Goal: Information Seeking & Learning: Learn about a topic

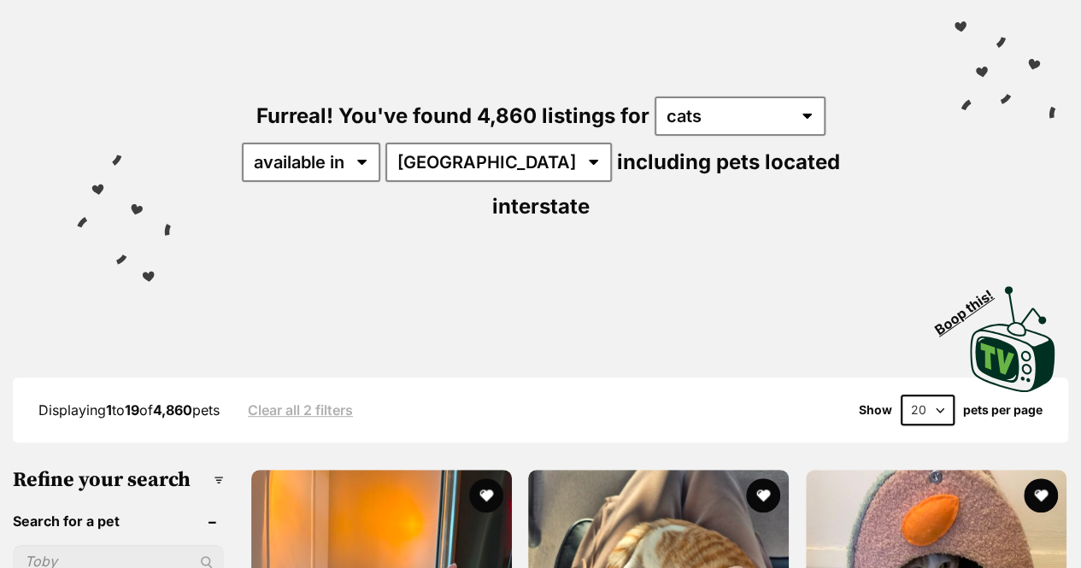
scroll to position [212, 0]
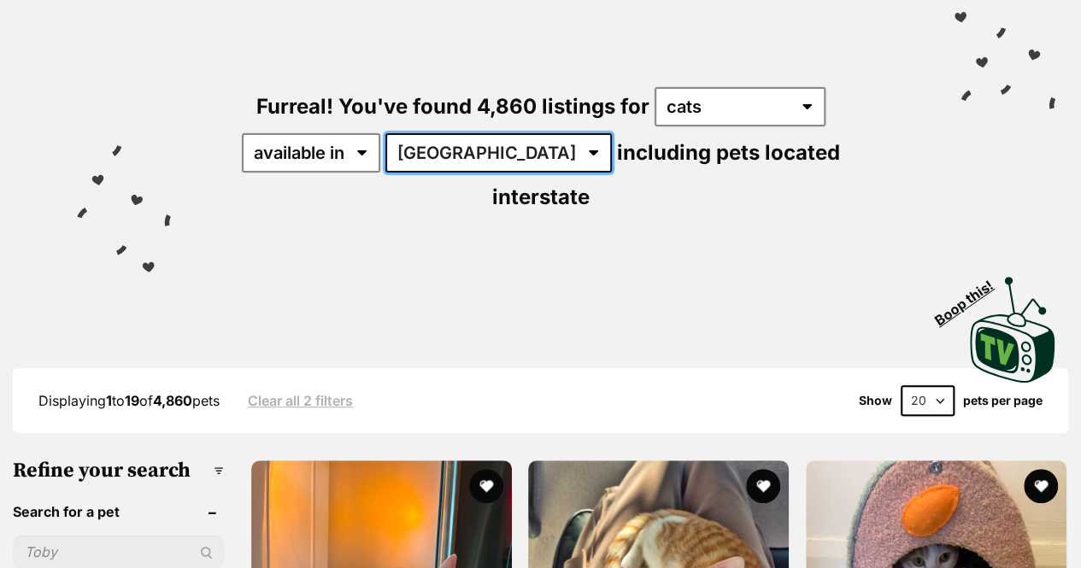
click at [464, 170] on select "Australia ACT NSW NT QLD SA TAS VIC WA" at bounding box center [498, 152] width 226 height 39
select select "QLD"
click at [388, 133] on select "Australia ACT NSW NT QLD SA TAS VIC WA" at bounding box center [498, 152] width 226 height 39
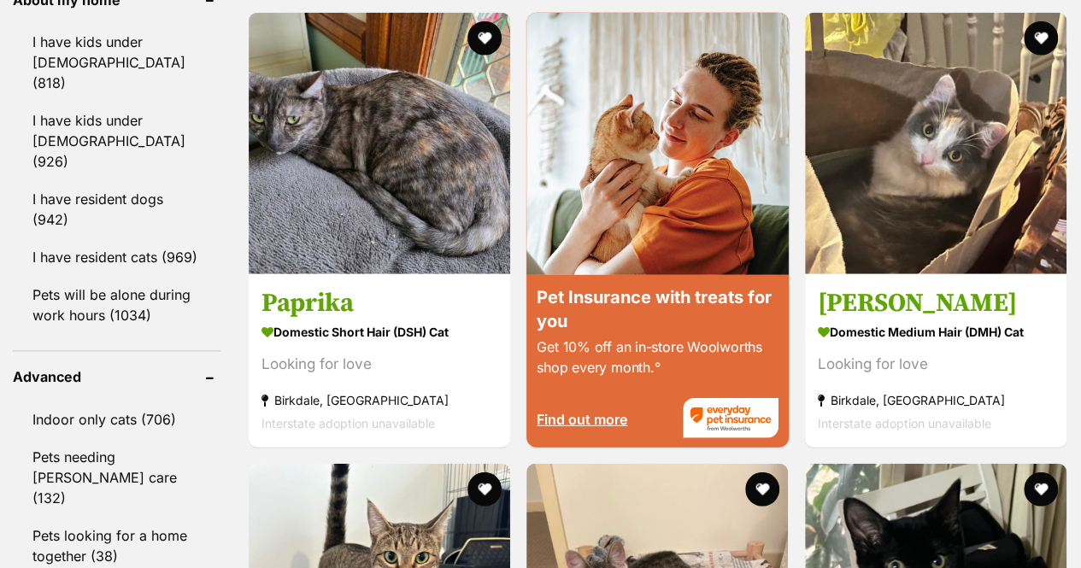
scroll to position [2182, 0]
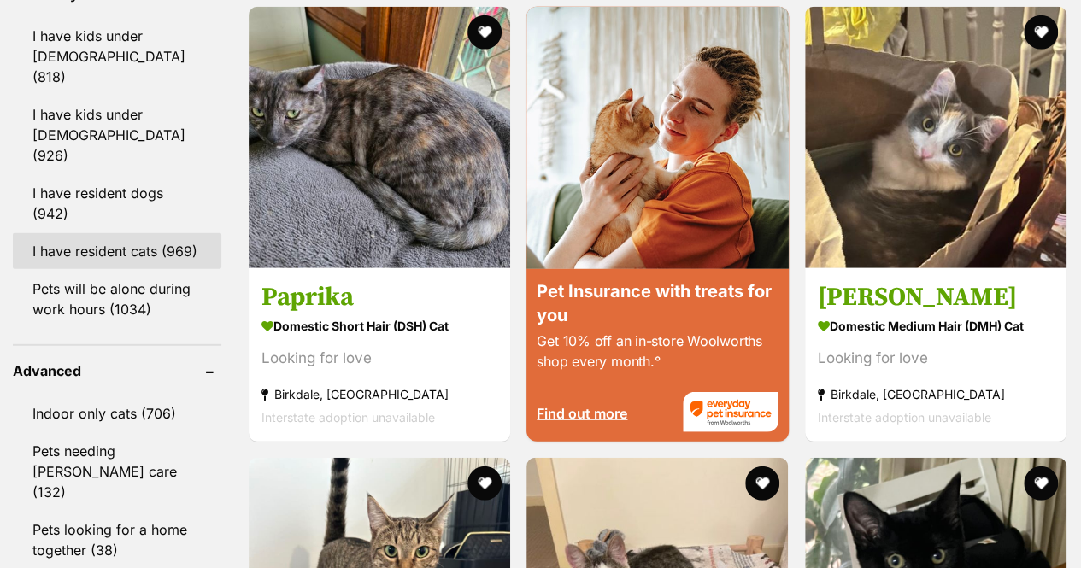
click at [93, 233] on link "I have resident cats (969)" at bounding box center [117, 251] width 208 height 36
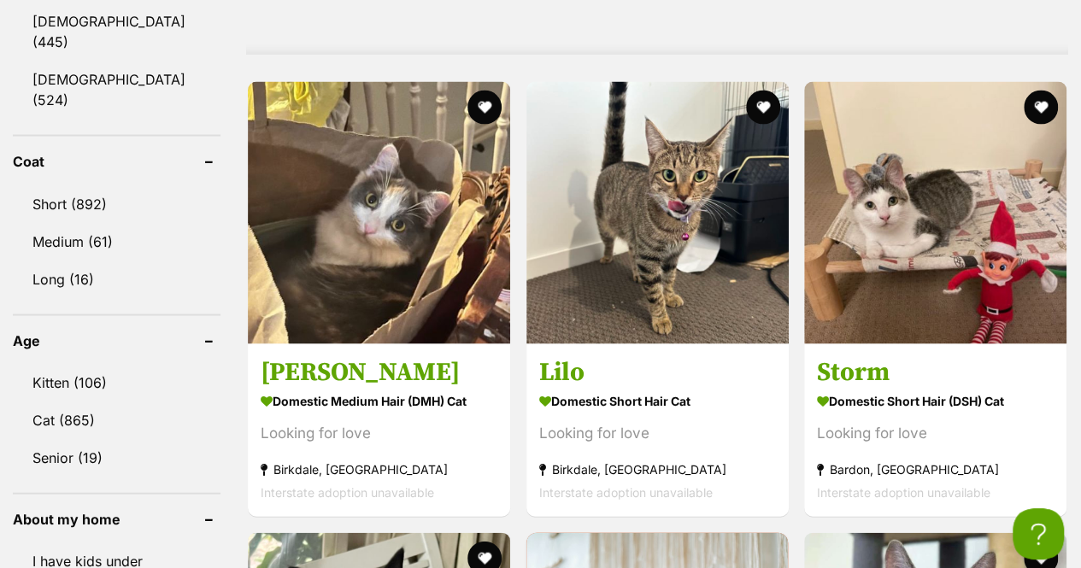
scroll to position [1710, 0]
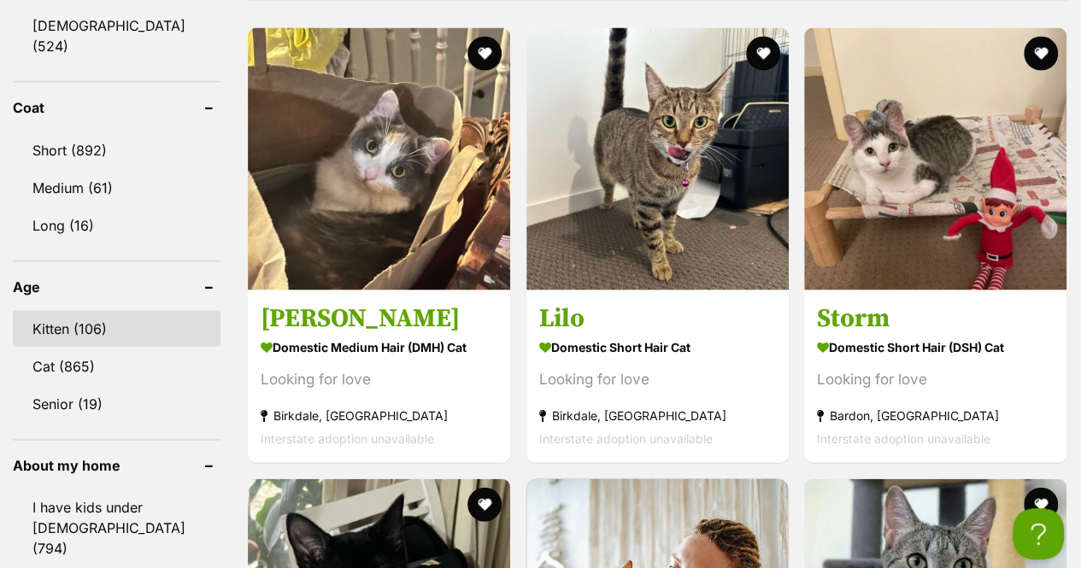
click at [83, 311] on link "Kitten (106)" at bounding box center [117, 329] width 208 height 36
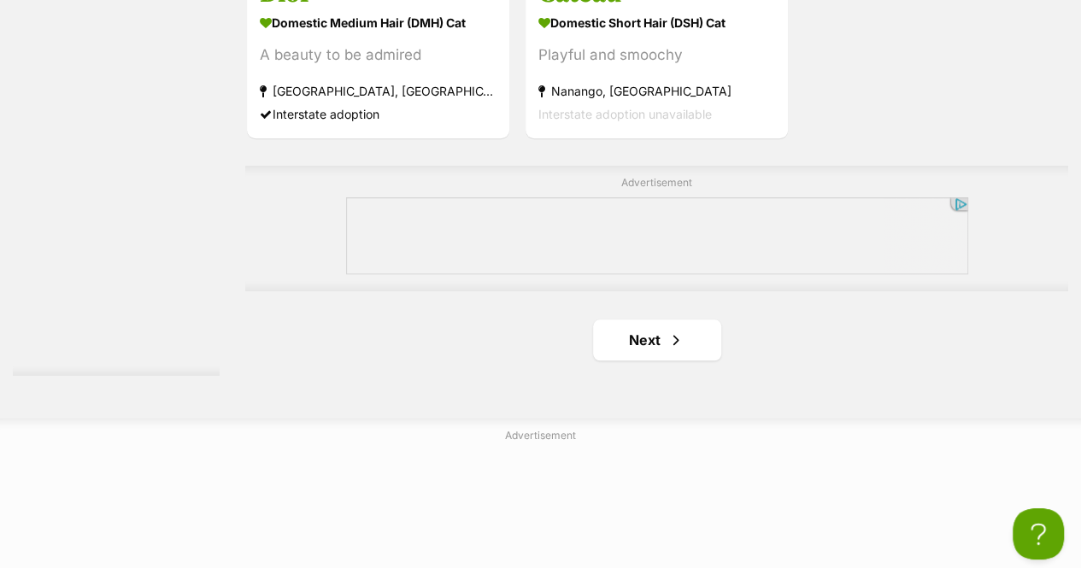
scroll to position [4047, 0]
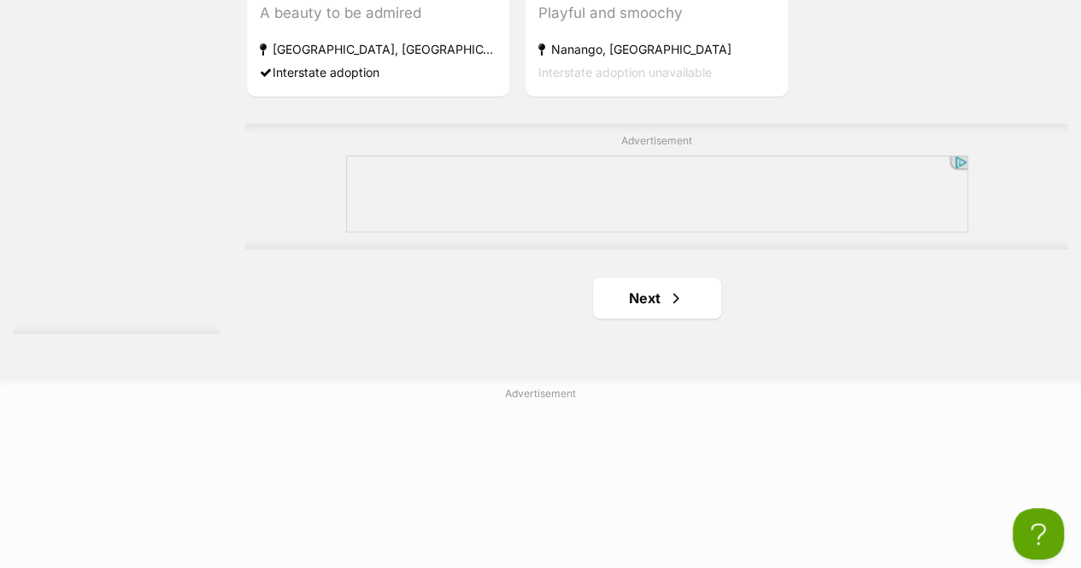
drag, startPoint x: 1085, startPoint y: 38, endPoint x: 1047, endPoint y: 425, distance: 387.9
click at [637, 282] on link "Next" at bounding box center [657, 298] width 128 height 41
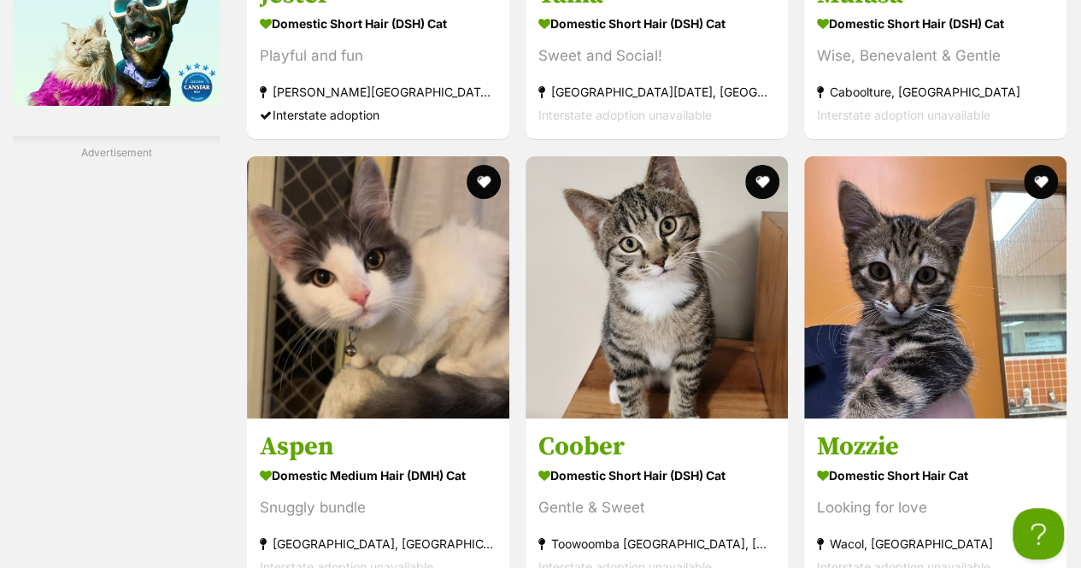
scroll to position [3136, 0]
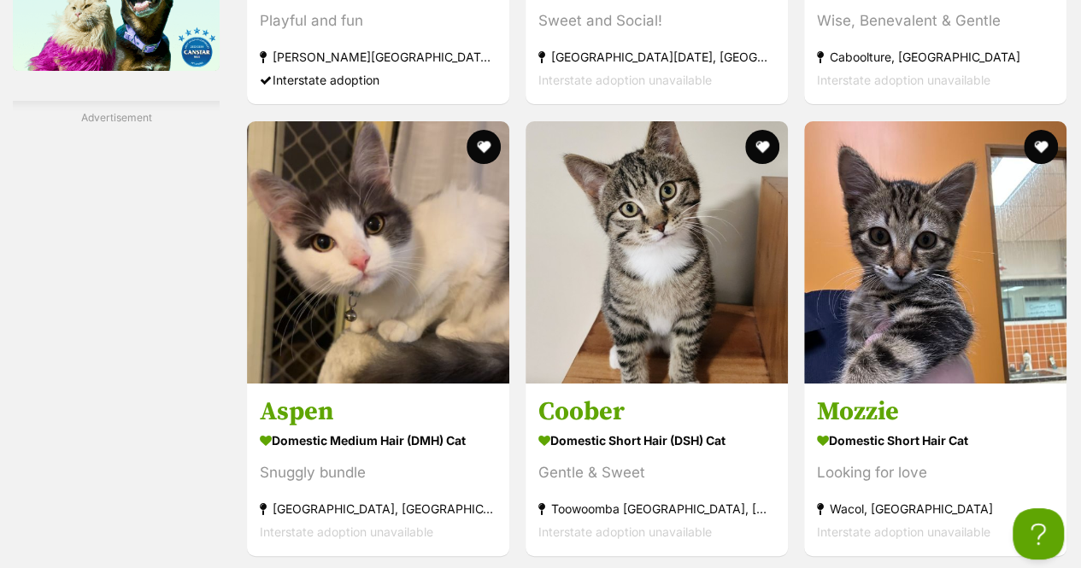
drag, startPoint x: 1085, startPoint y: 30, endPoint x: 1075, endPoint y: 337, distance: 307.7
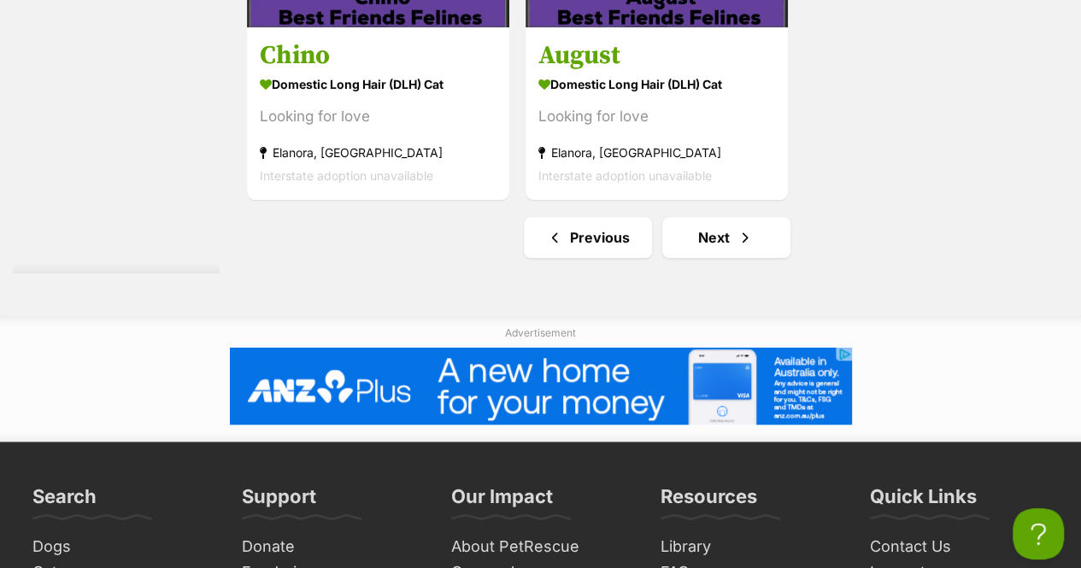
scroll to position [4113, 0]
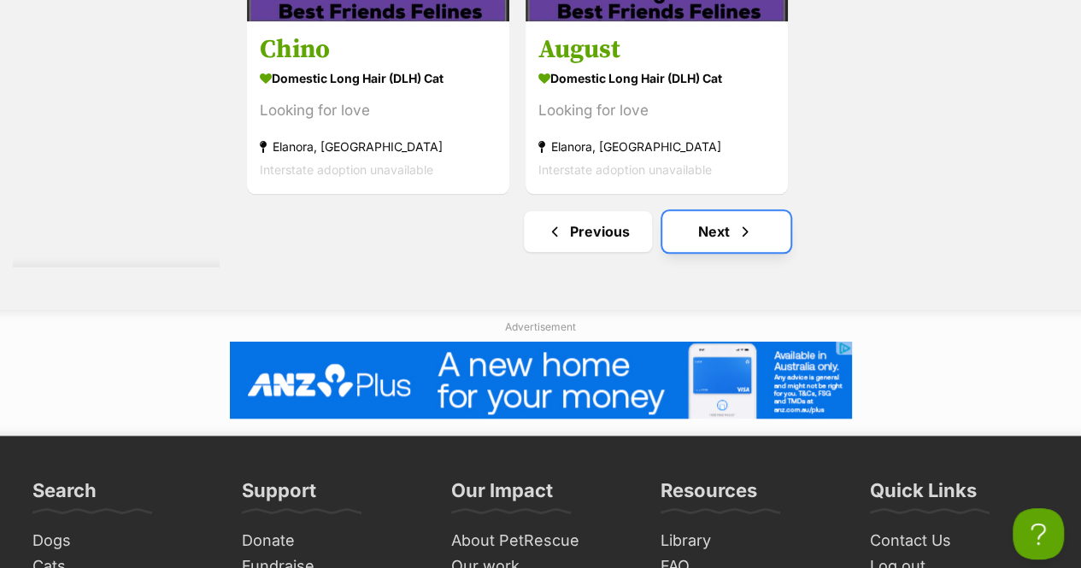
click at [757, 230] on link "Next" at bounding box center [726, 231] width 128 height 41
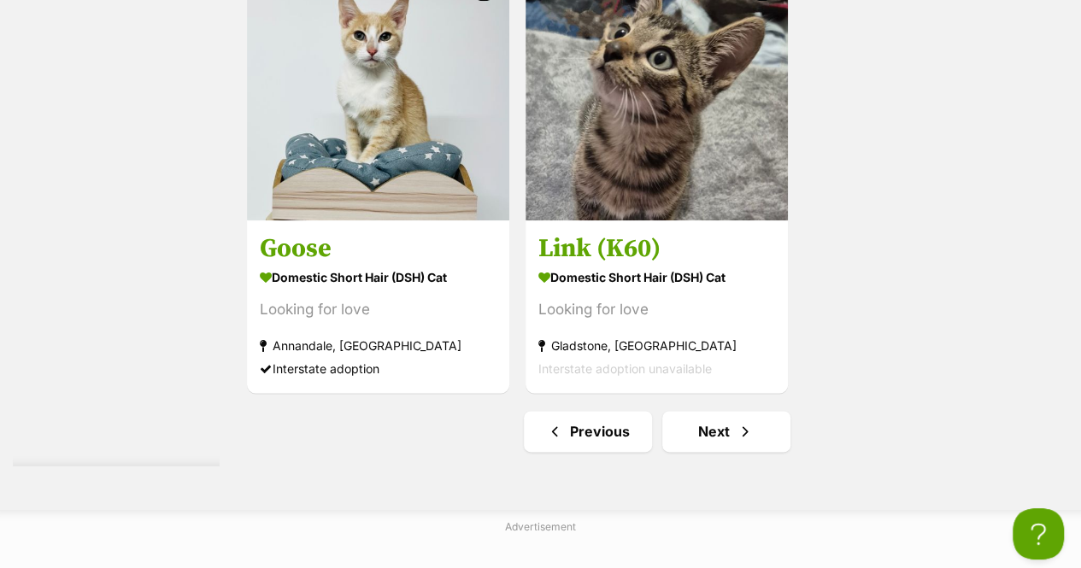
scroll to position [4085, 0]
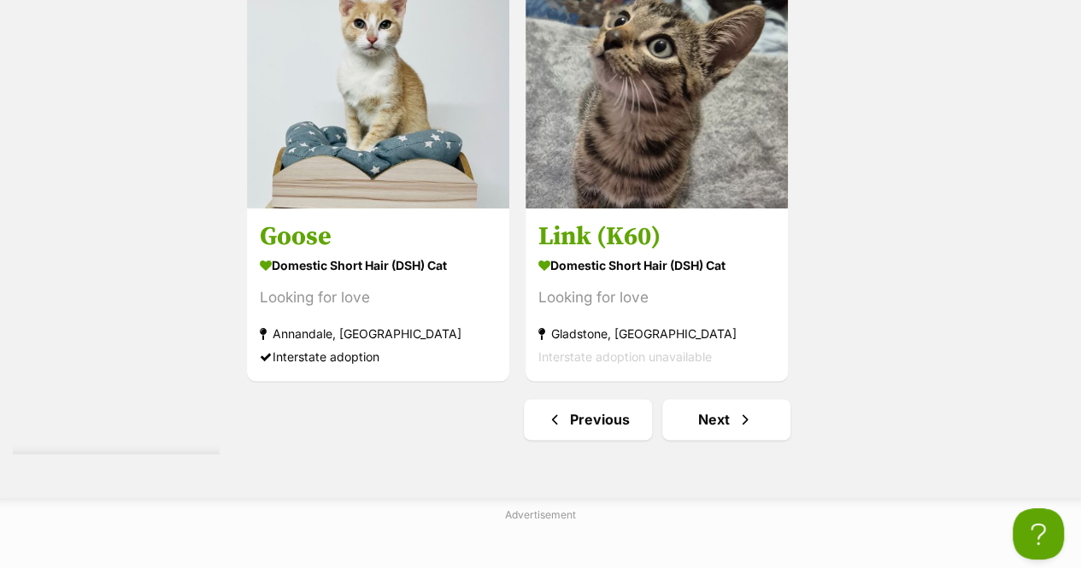
drag, startPoint x: 1085, startPoint y: 57, endPoint x: 1092, endPoint y: 438, distance: 381.0
click at [714, 418] on link "Next" at bounding box center [726, 419] width 128 height 41
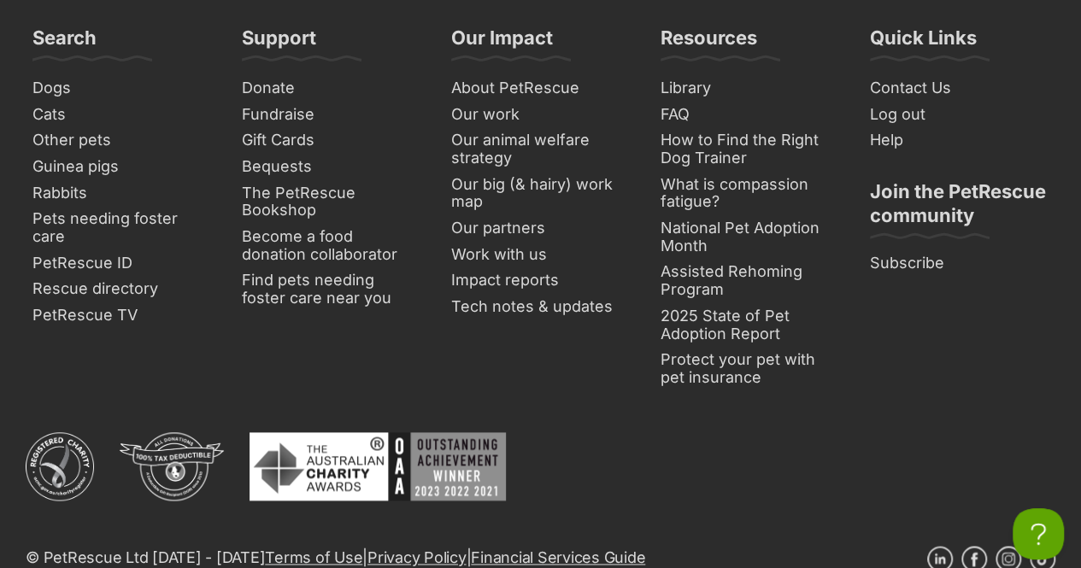
scroll to position [4275, 0]
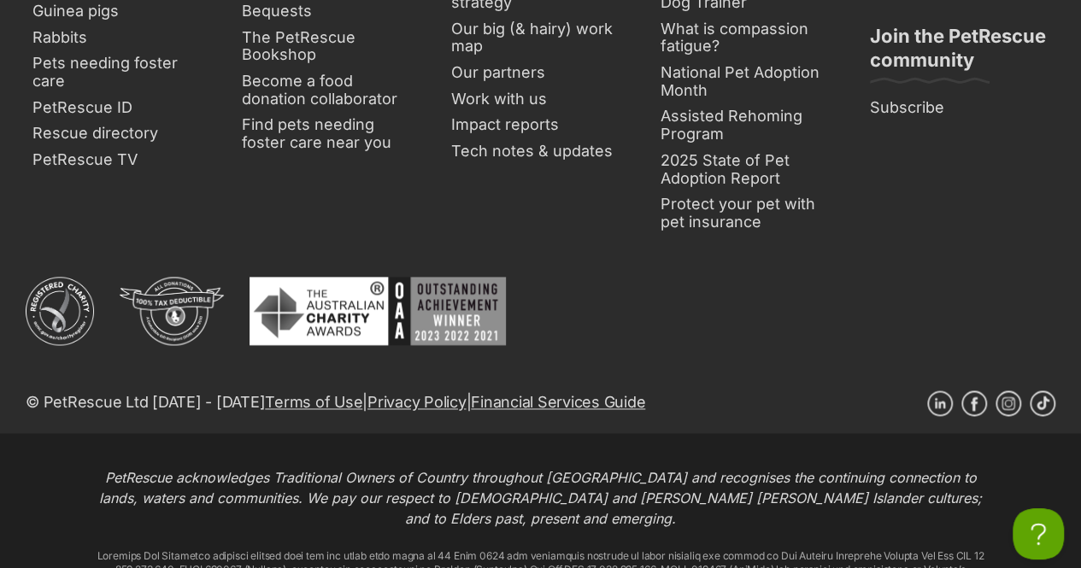
drag, startPoint x: 1087, startPoint y: 64, endPoint x: 1067, endPoint y: 480, distance: 416.5
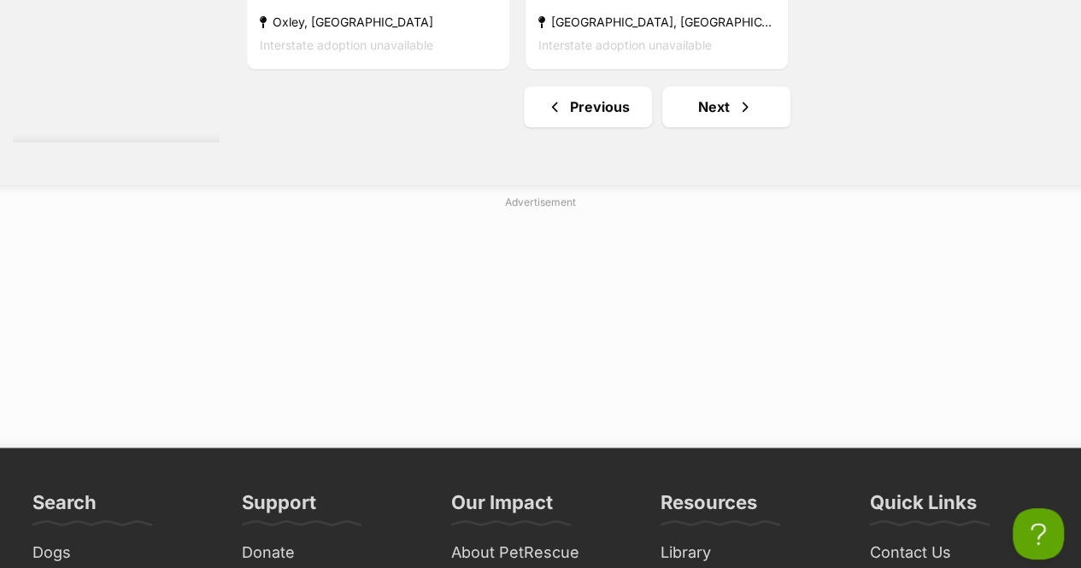
scroll to position [4196, 0]
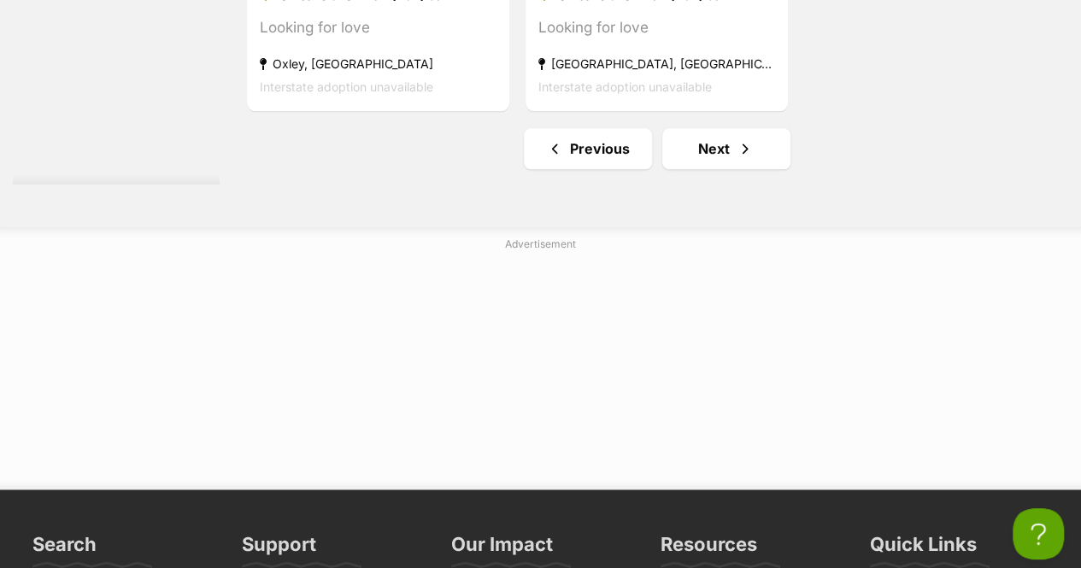
drag, startPoint x: 1087, startPoint y: 60, endPoint x: 977, endPoint y: 460, distance: 415.3
